Goal: Transaction & Acquisition: Purchase product/service

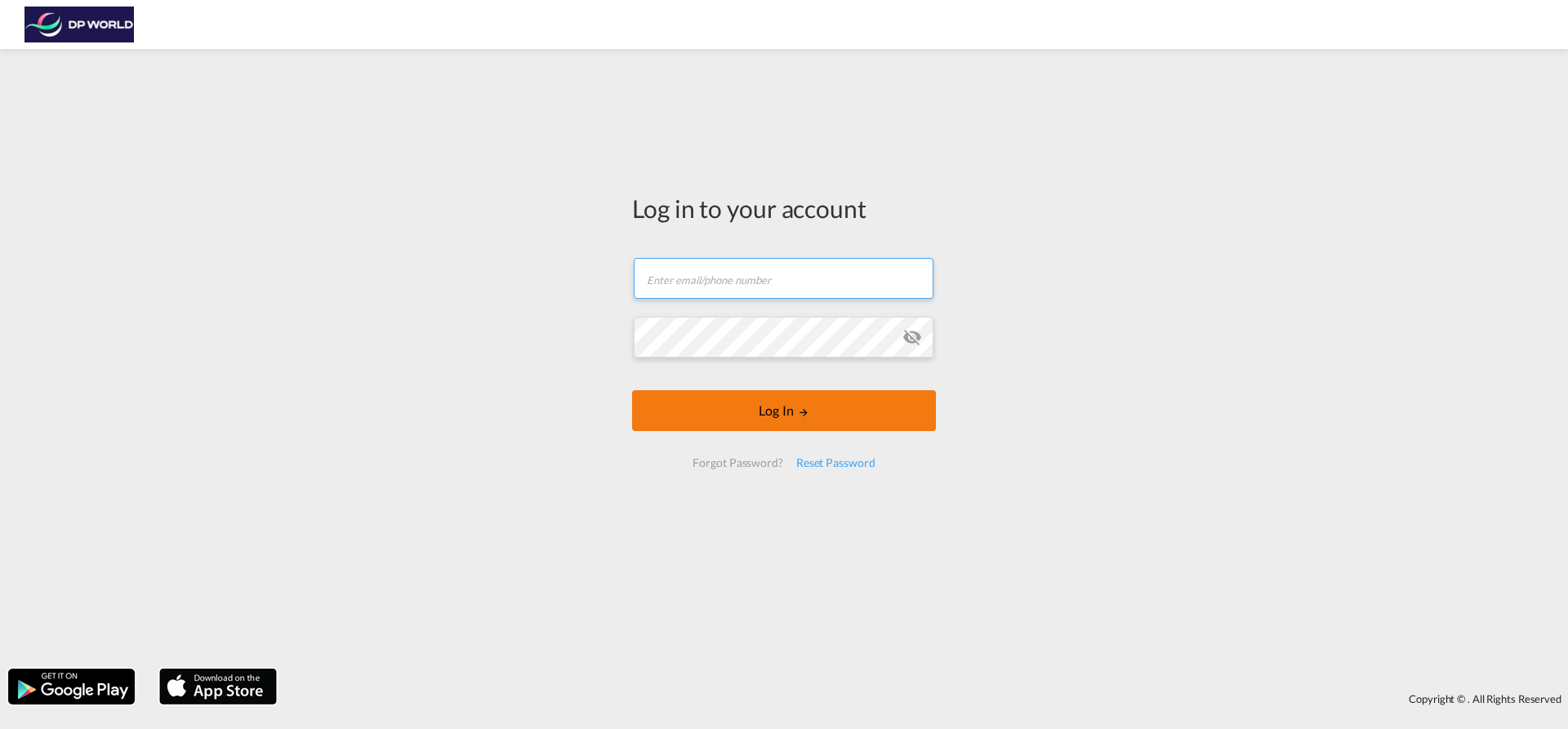
type input "[EMAIL_ADDRESS][PERSON_NAME][DOMAIN_NAME]"
click at [806, 411] on md-icon "LOGIN" at bounding box center [803, 413] width 11 height 11
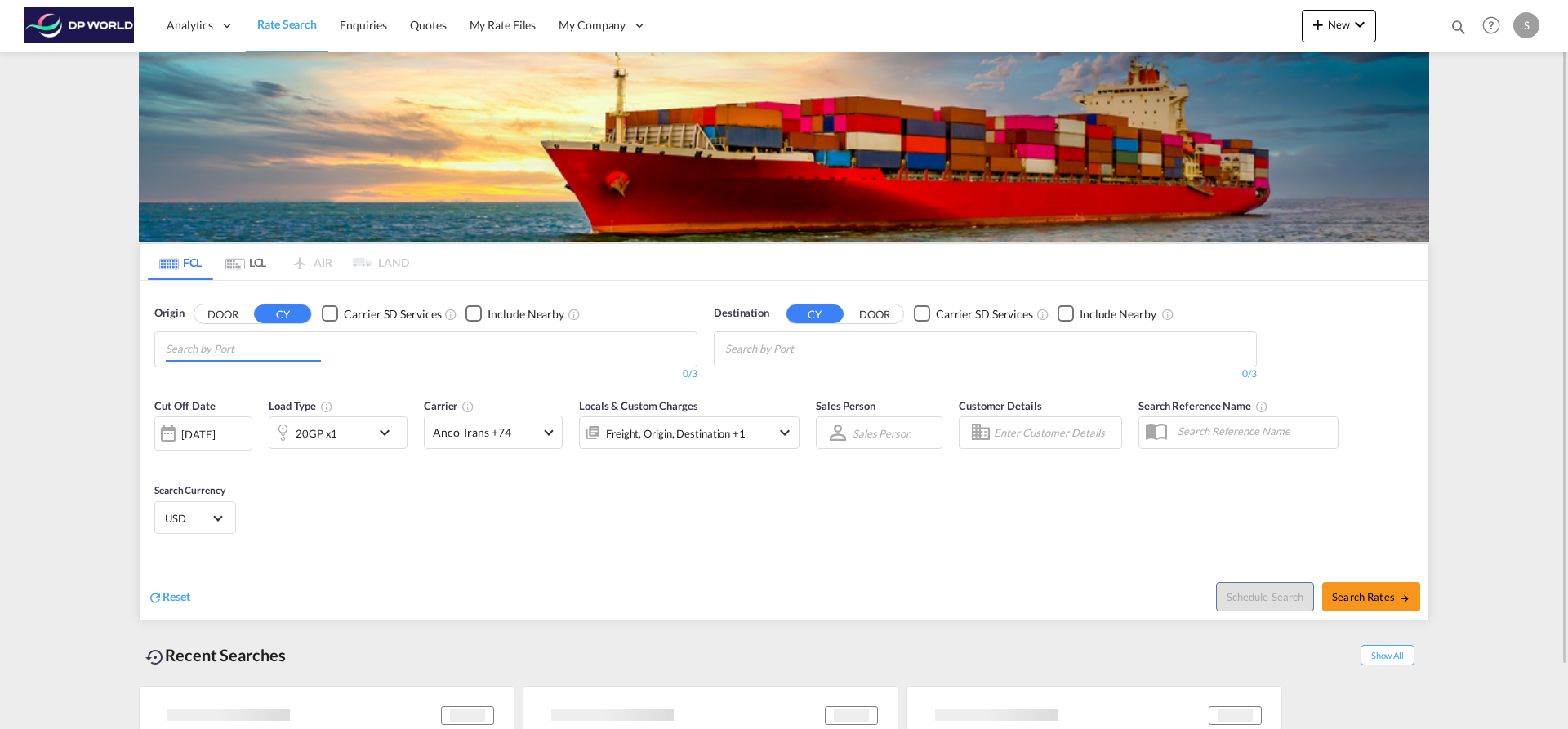
click at [283, 354] on input "Chips input." at bounding box center [243, 349] width 155 height 26
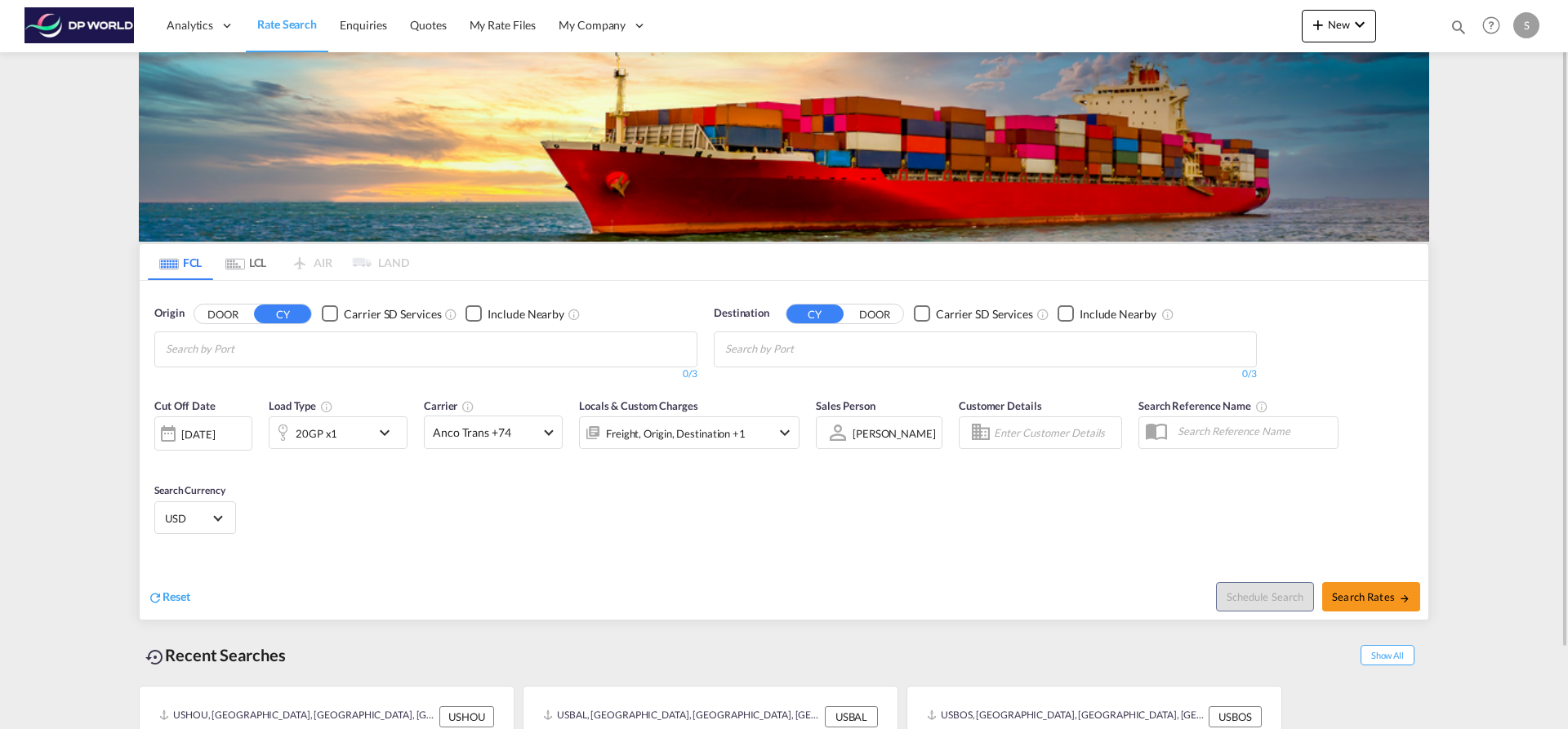
click at [238, 351] on body "Analytics Dashboard Rate Search Enquiries Quotes My Rate Files My Company" at bounding box center [784, 364] width 1568 height 729
click at [202, 347] on input "kilo" at bounding box center [243, 349] width 155 height 26
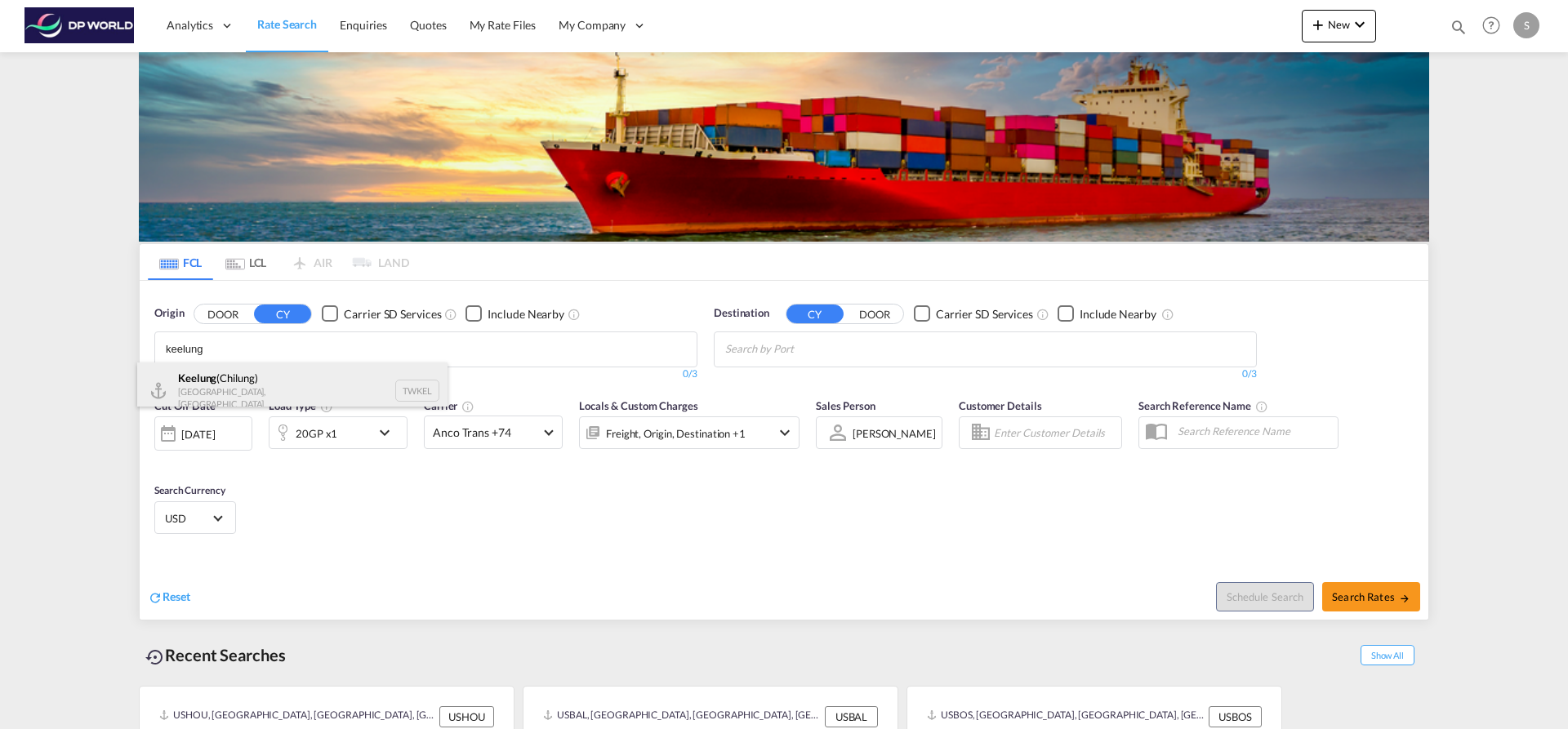
type input "keelung"
click at [230, 377] on div "Keelung ([GEOGRAPHIC_DATA]) [GEOGRAPHIC_DATA], Province of [GEOGRAPHIC_DATA] TW…" at bounding box center [292, 391] width 310 height 57
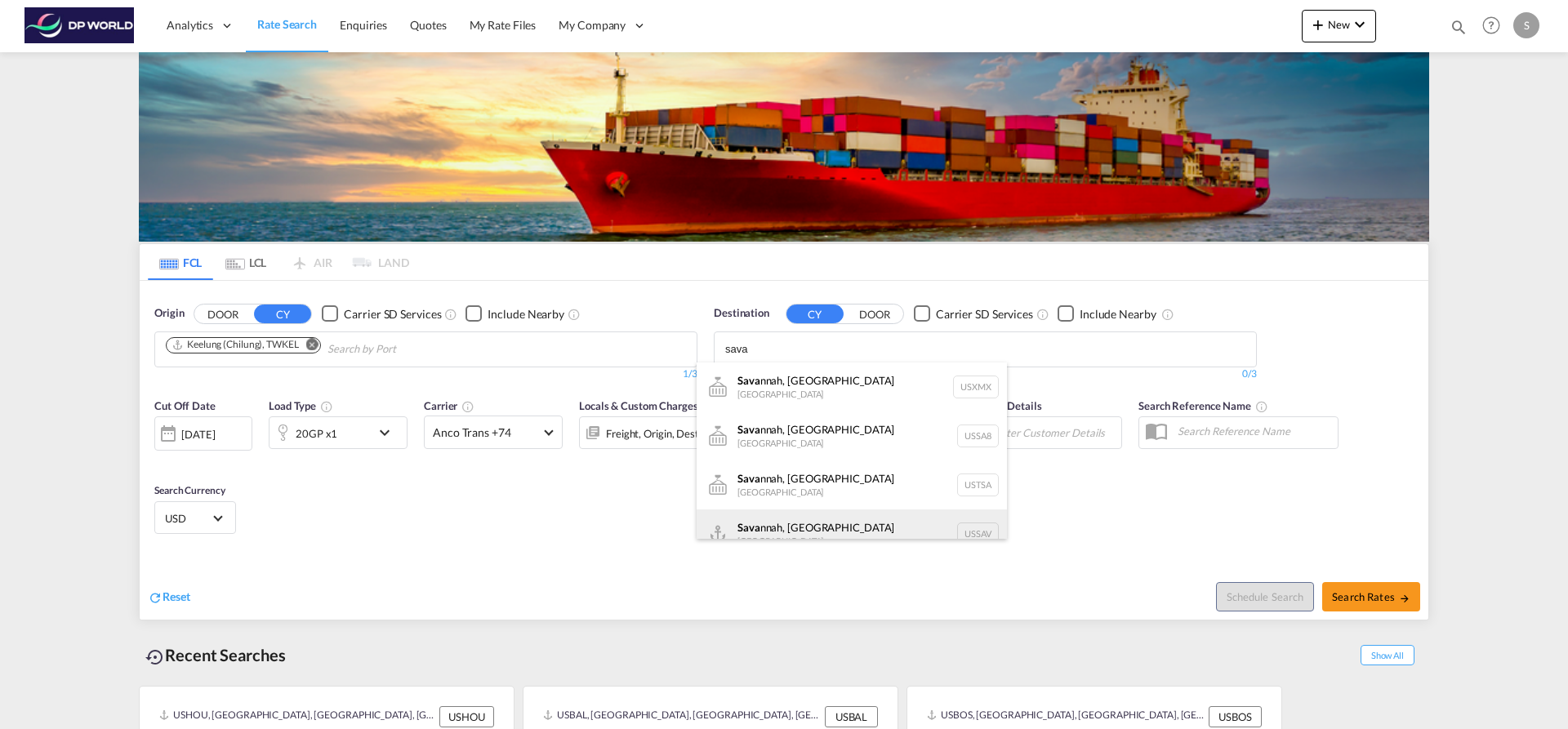
type input "sava"
click at [836, 536] on div "[PERSON_NAME], [GEOGRAPHIC_DATA] [GEOGRAPHIC_DATA] USSAV" at bounding box center [851, 534] width 310 height 49
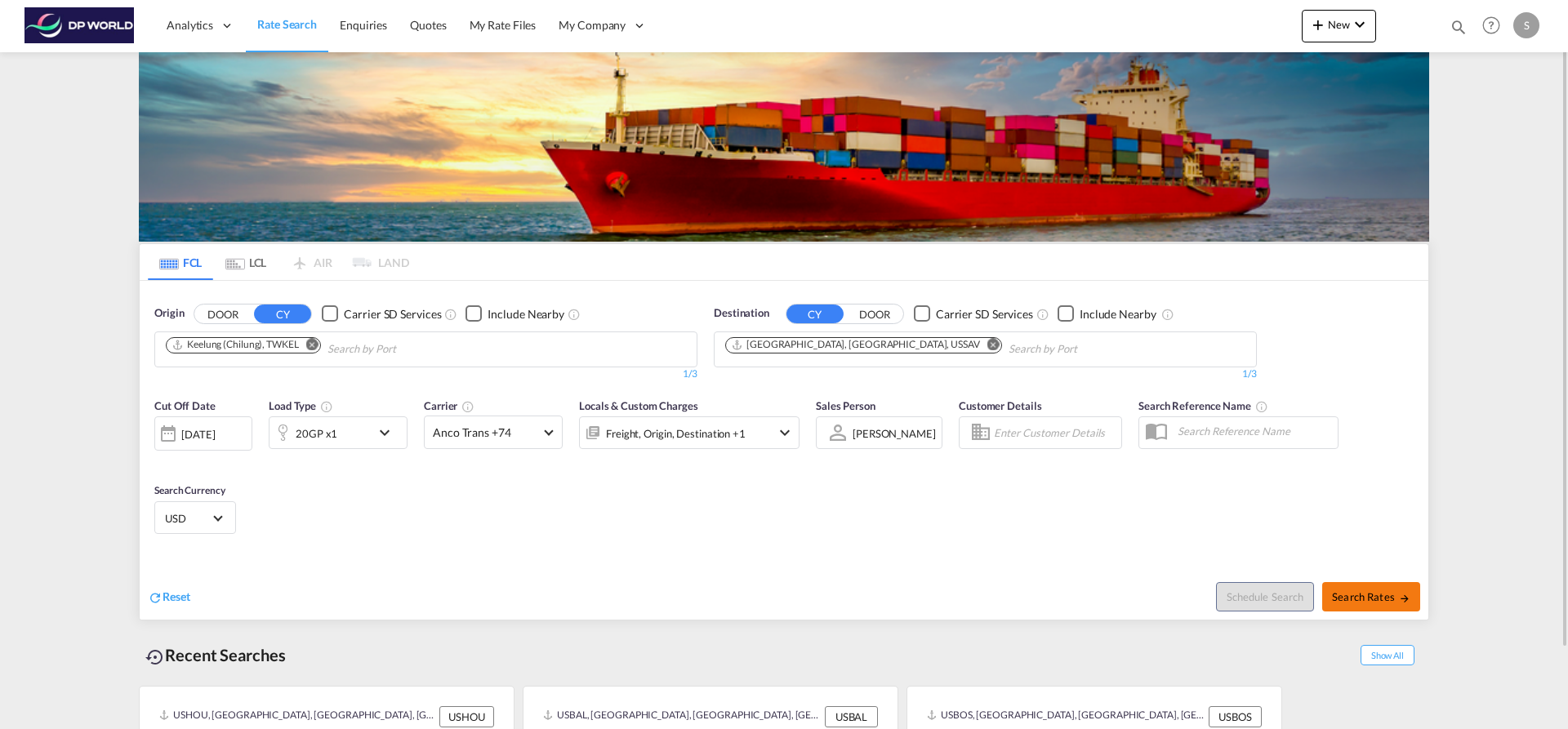
click at [1338, 591] on span "Search Rates" at bounding box center [1370, 597] width 78 height 13
type input "TWKEL to USSAV / [DATE]"
